Goal: Find specific page/section: Find specific page/section

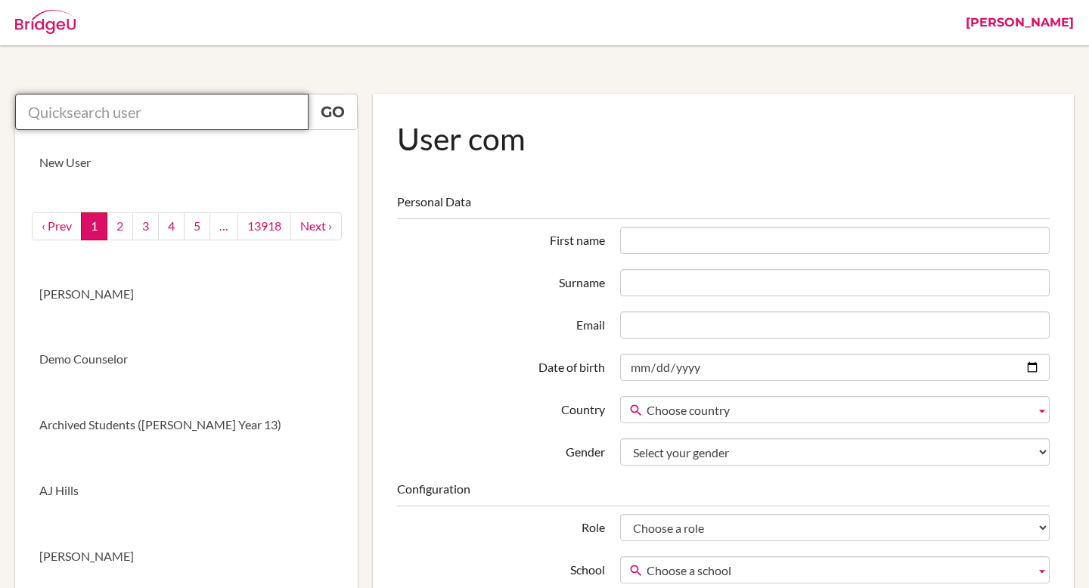
click at [181, 113] on input "text" at bounding box center [161, 112] width 293 height 36
paste input "[EMAIL_ADDRESS][PERSON_NAME][DOMAIN_NAME]"
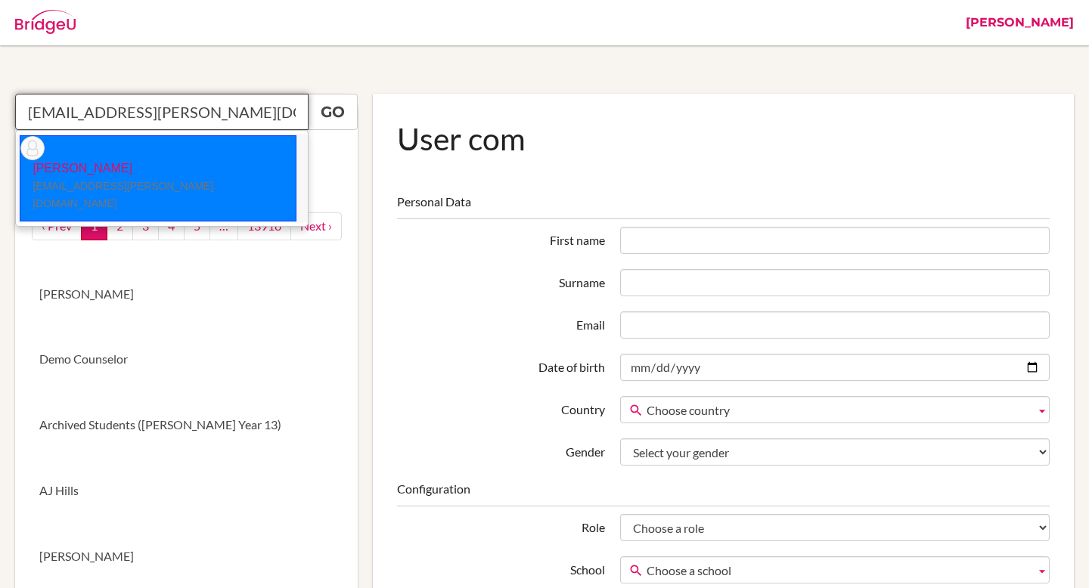
click at [217, 160] on p "[PERSON_NAME] [PERSON_NAME][EMAIL_ADDRESS][DOMAIN_NAME]" at bounding box center [157, 186] width 275 height 52
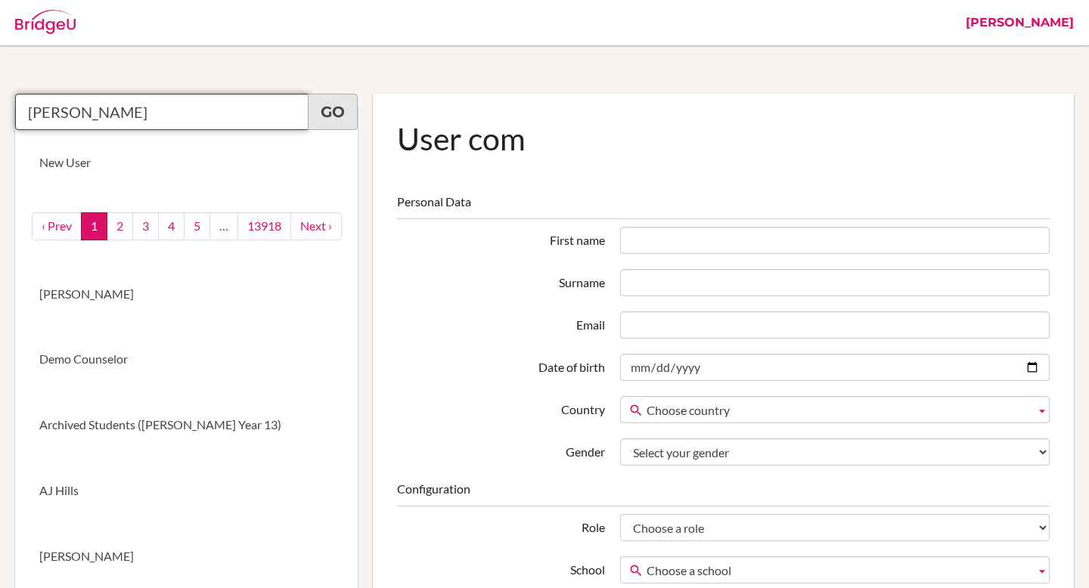
type input "[PERSON_NAME]"
click at [324, 112] on link "Go" at bounding box center [333, 112] width 50 height 36
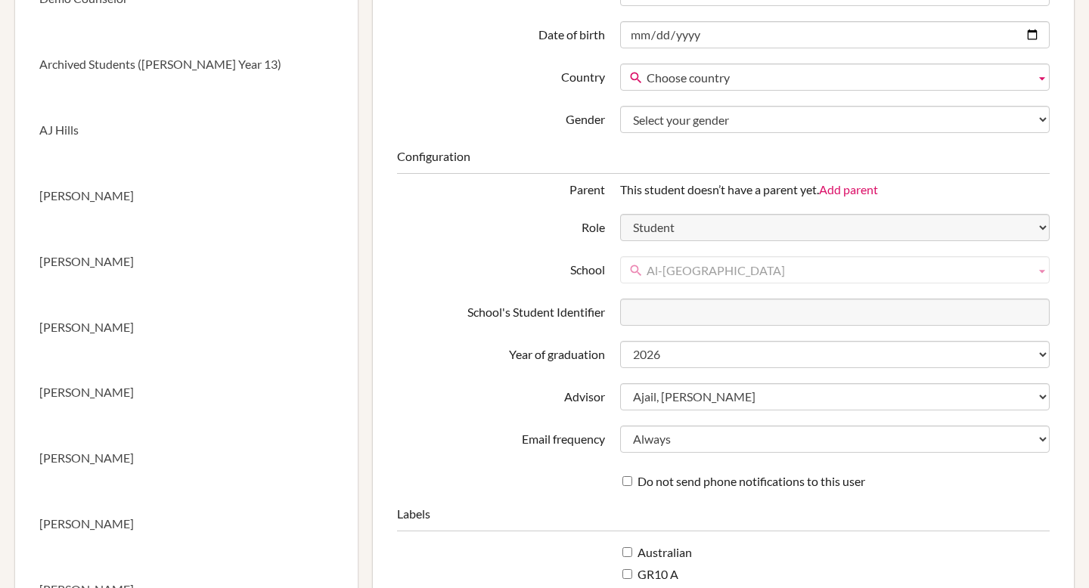
scroll to position [355, 0]
